Goal: Task Accomplishment & Management: Manage account settings

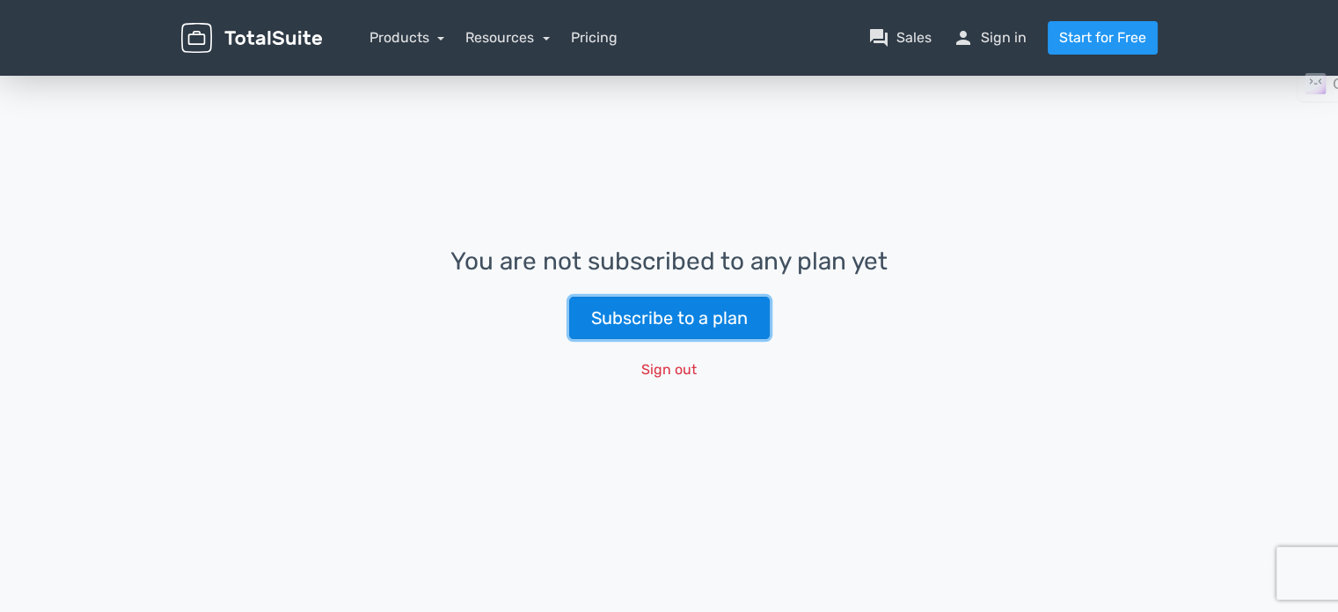
drag, startPoint x: 0, startPoint y: 0, endPoint x: 693, endPoint y: 315, distance: 761.6
click at [693, 315] on link "Subscribe to a plan" at bounding box center [669, 318] width 201 height 42
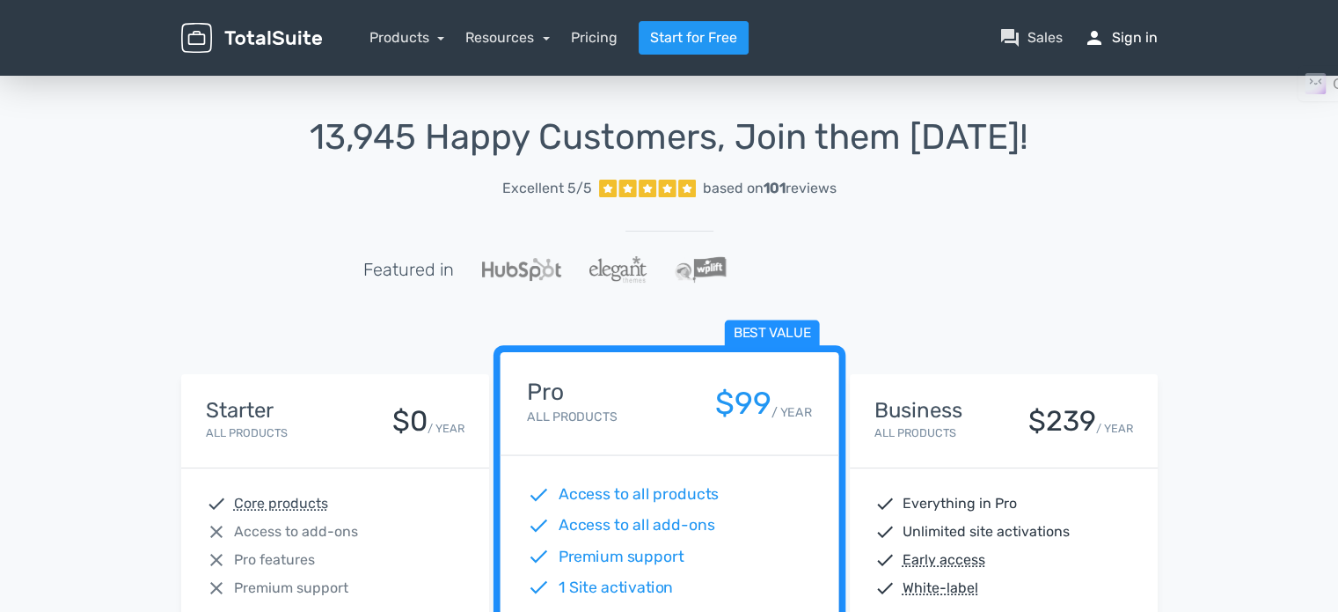
click at [1144, 36] on link "person Sign in" at bounding box center [1121, 37] width 74 height 21
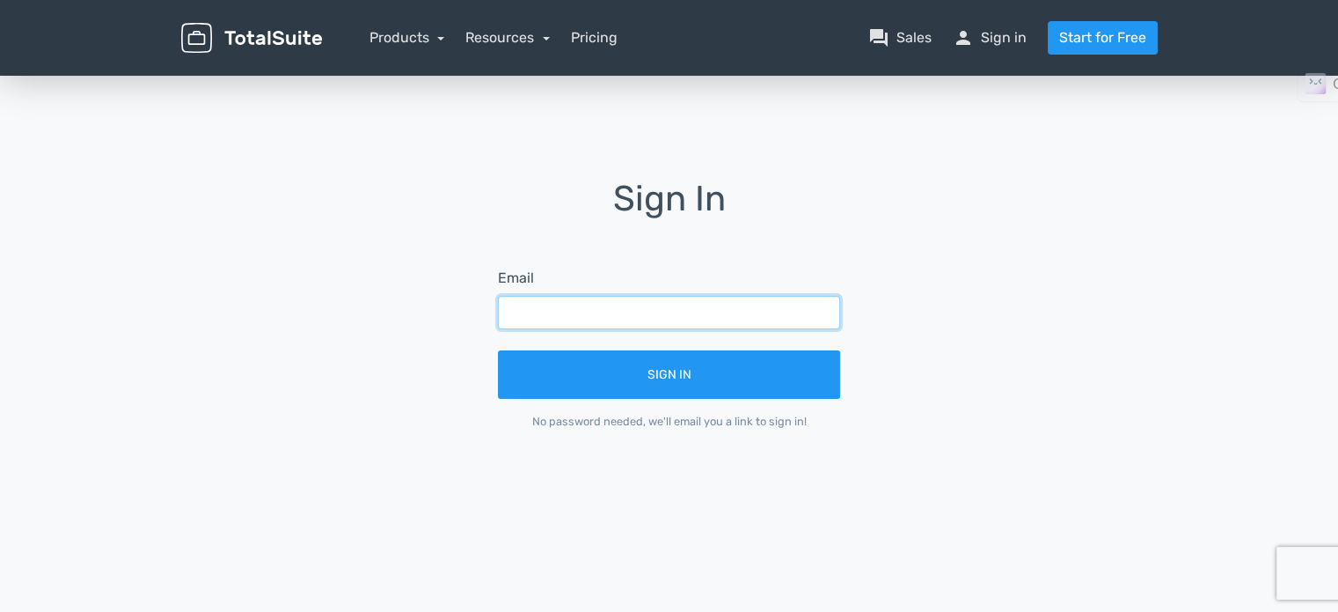
click at [647, 312] on input "text" at bounding box center [669, 312] width 342 height 33
type input "[EMAIL_ADDRESS][DOMAIN_NAME]"
click at [498, 350] on button "Sign In" at bounding box center [669, 374] width 342 height 48
